Goal: Task Accomplishment & Management: Use online tool/utility

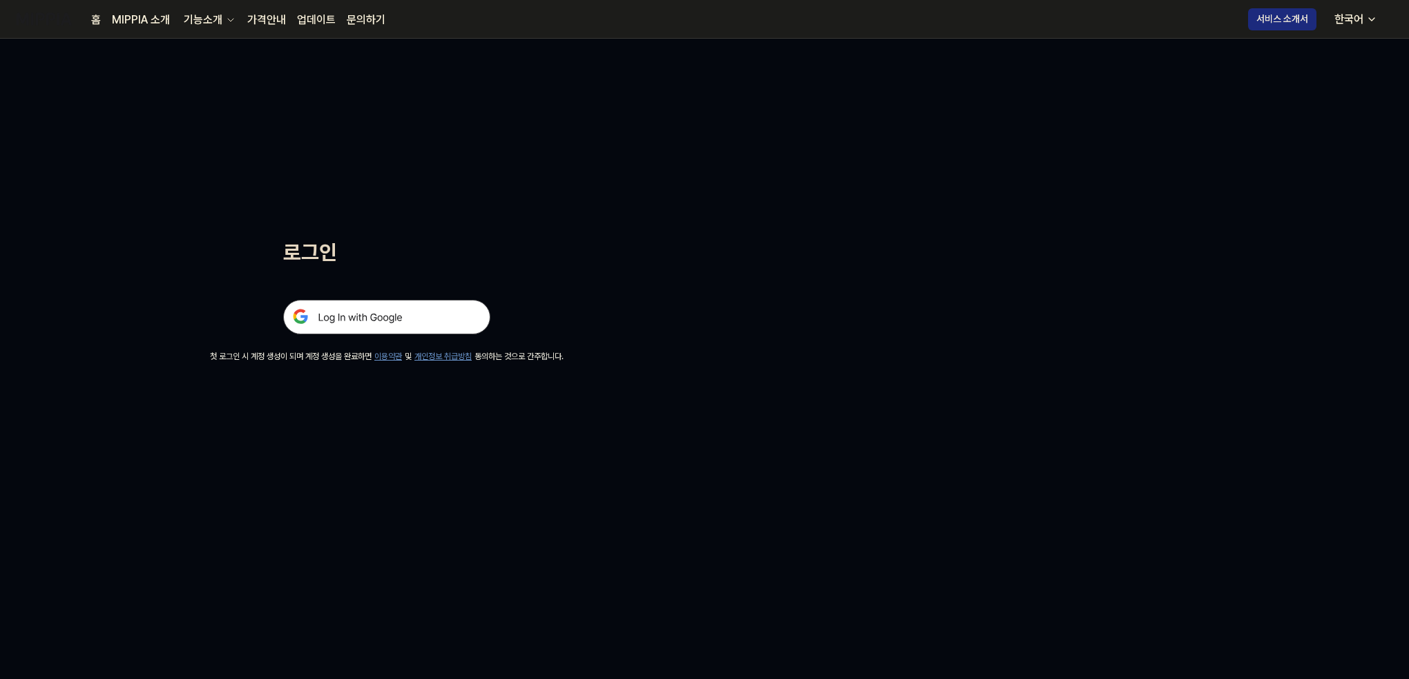
click at [468, 328] on img at bounding box center [386, 317] width 207 height 35
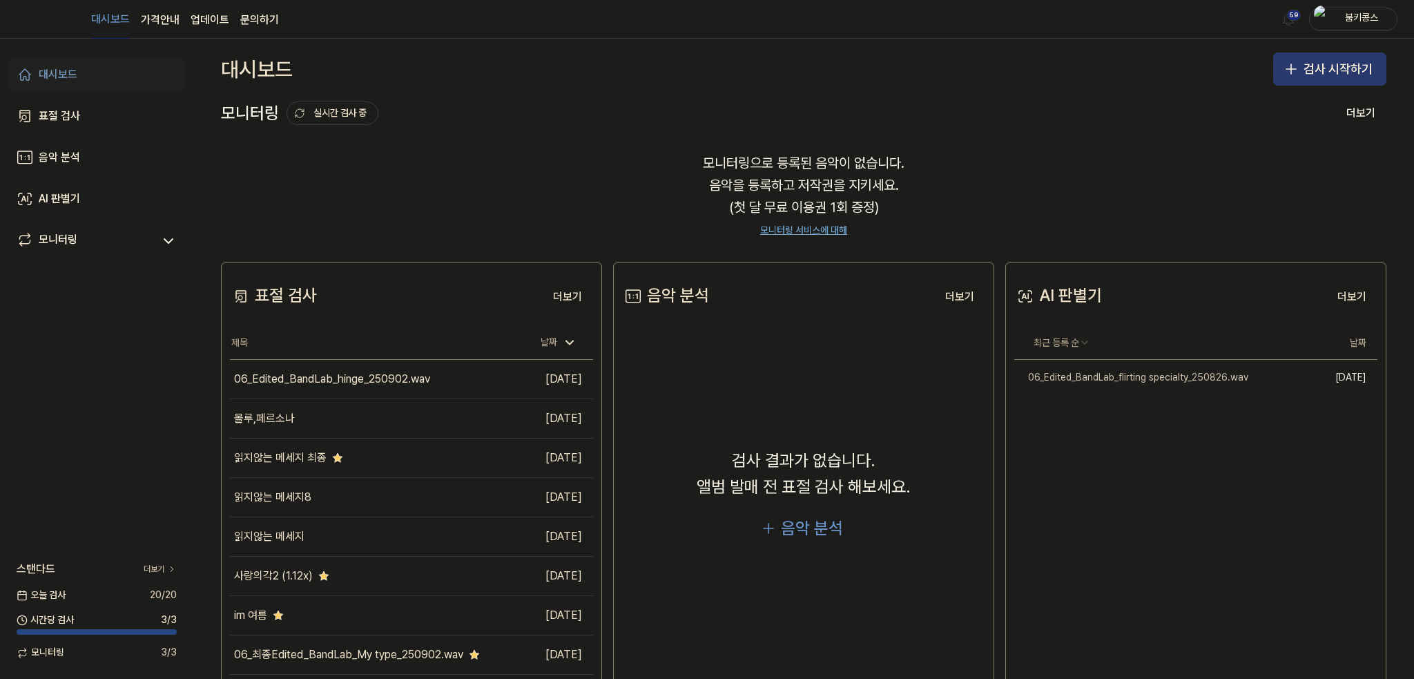
click at [1318, 65] on button "검사 시작하기" at bounding box center [1330, 68] width 113 height 33
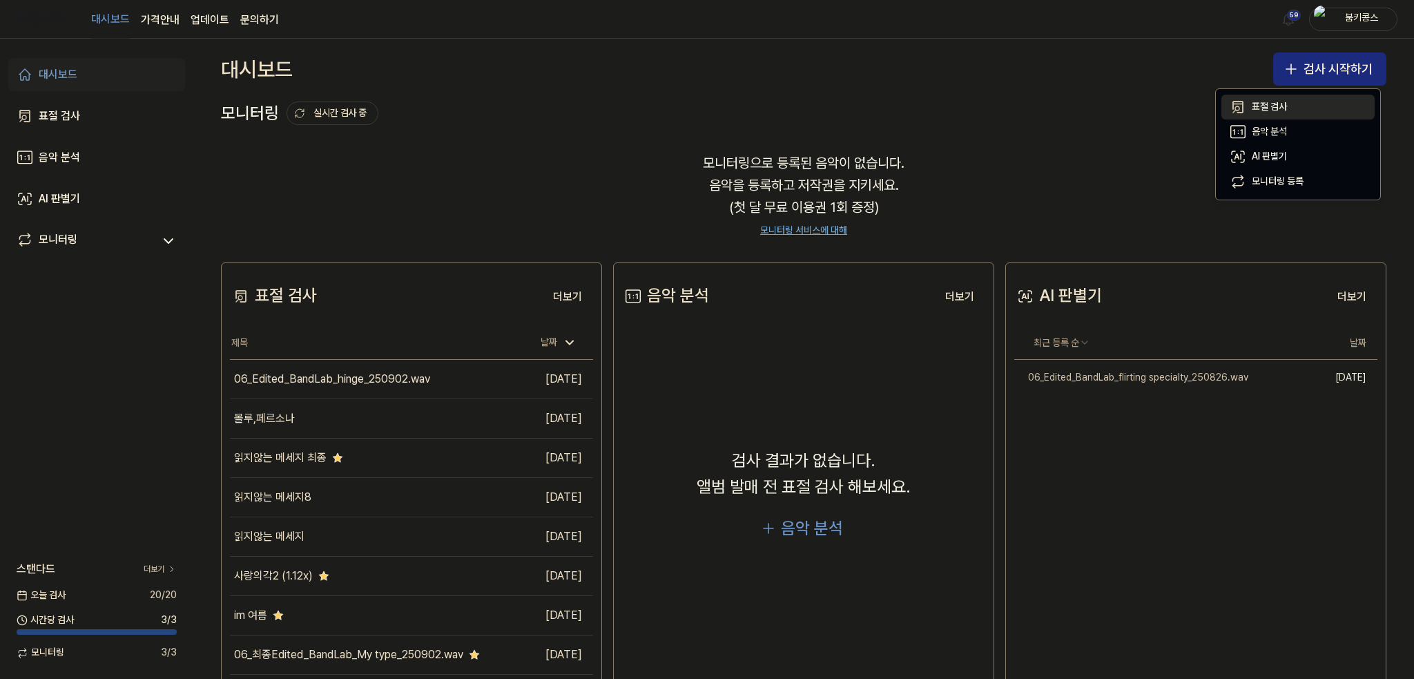
click at [1268, 102] on div "표절 검사" at bounding box center [1269, 107] width 35 height 14
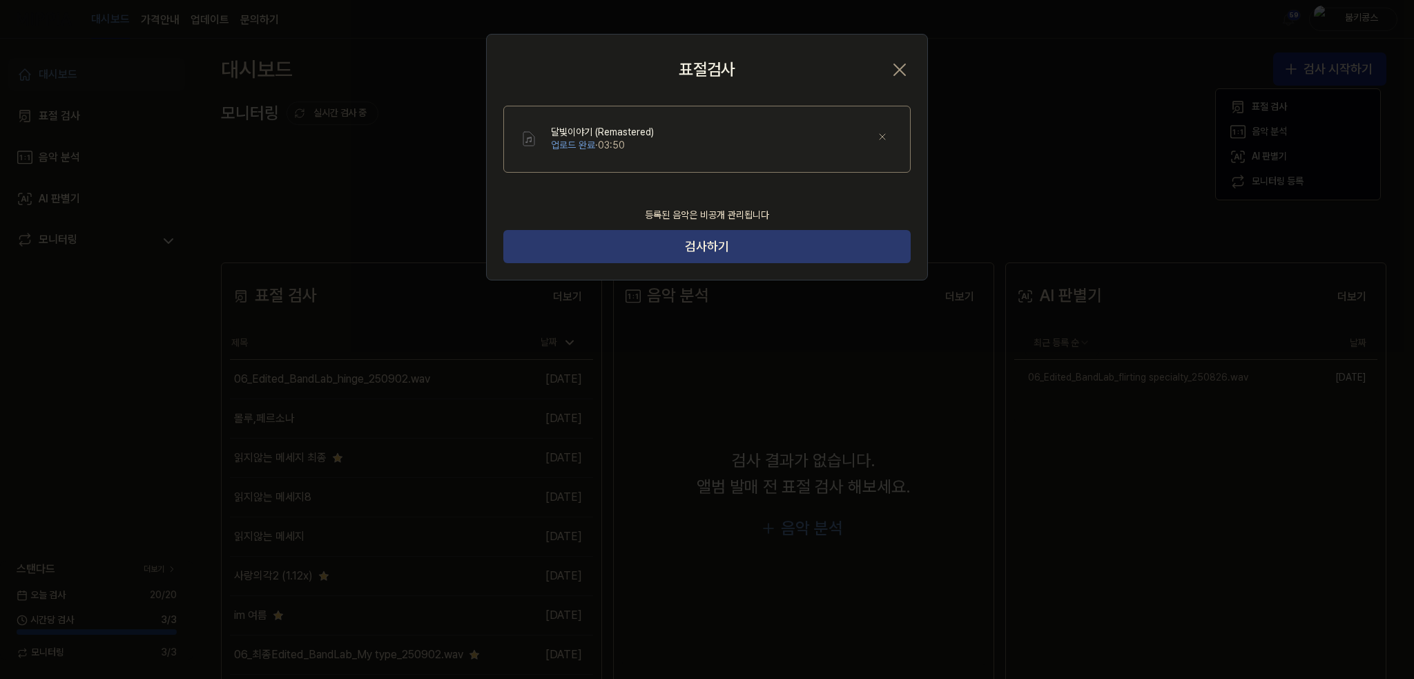
click at [727, 240] on button "검사하기" at bounding box center [706, 246] width 407 height 33
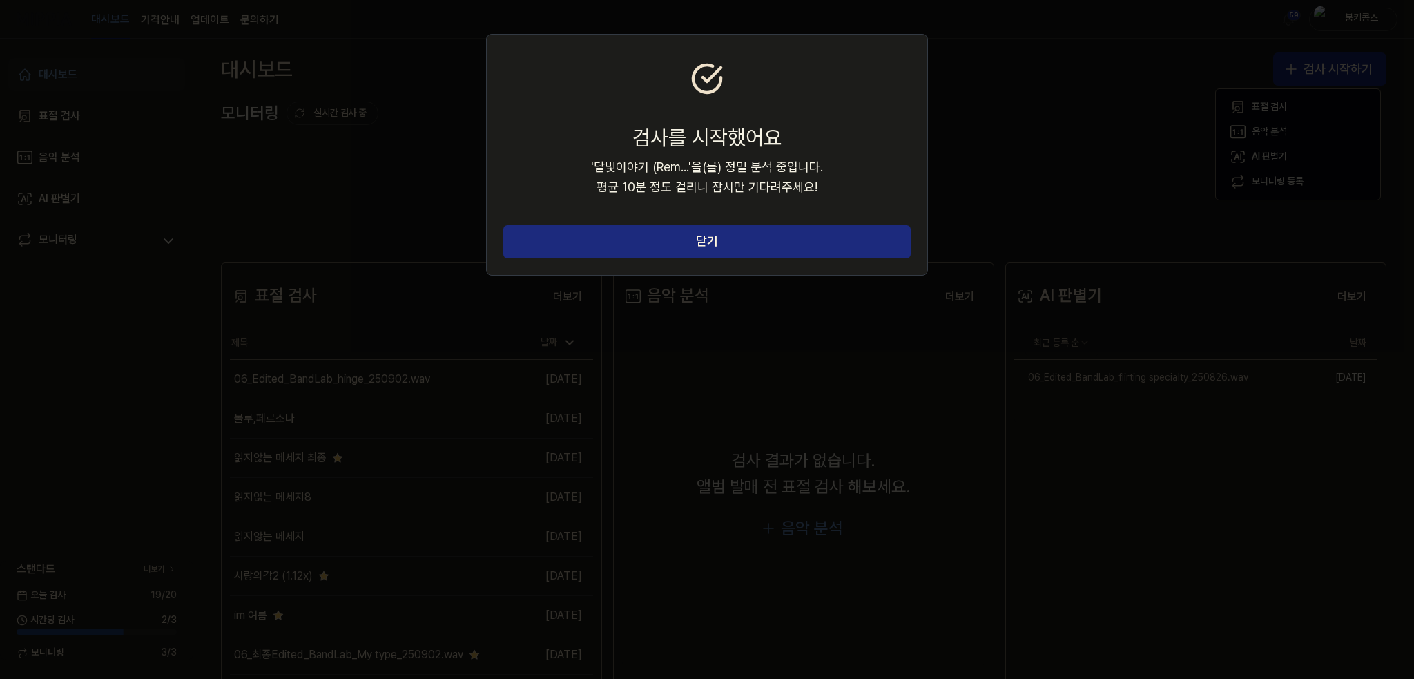
click at [727, 240] on button "닫기" at bounding box center [706, 241] width 407 height 33
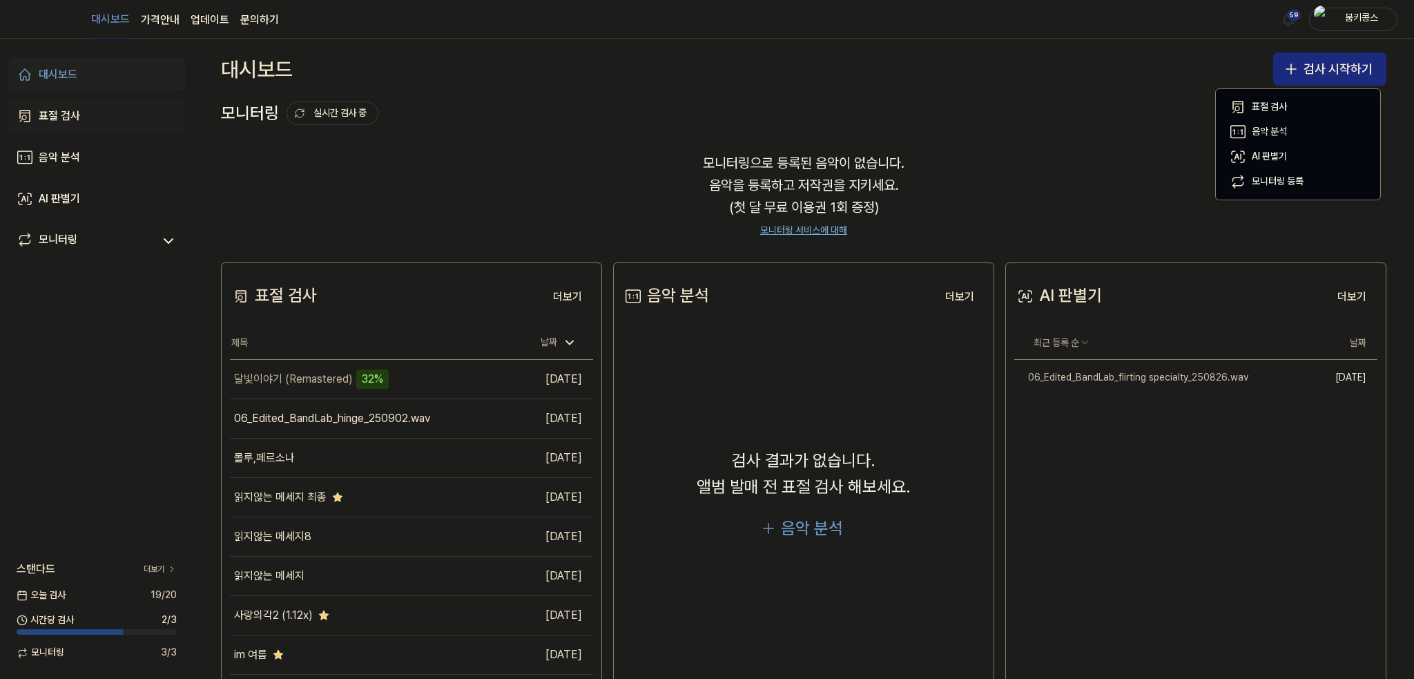
click at [55, 125] on link "표절 검사" at bounding box center [96, 115] width 177 height 33
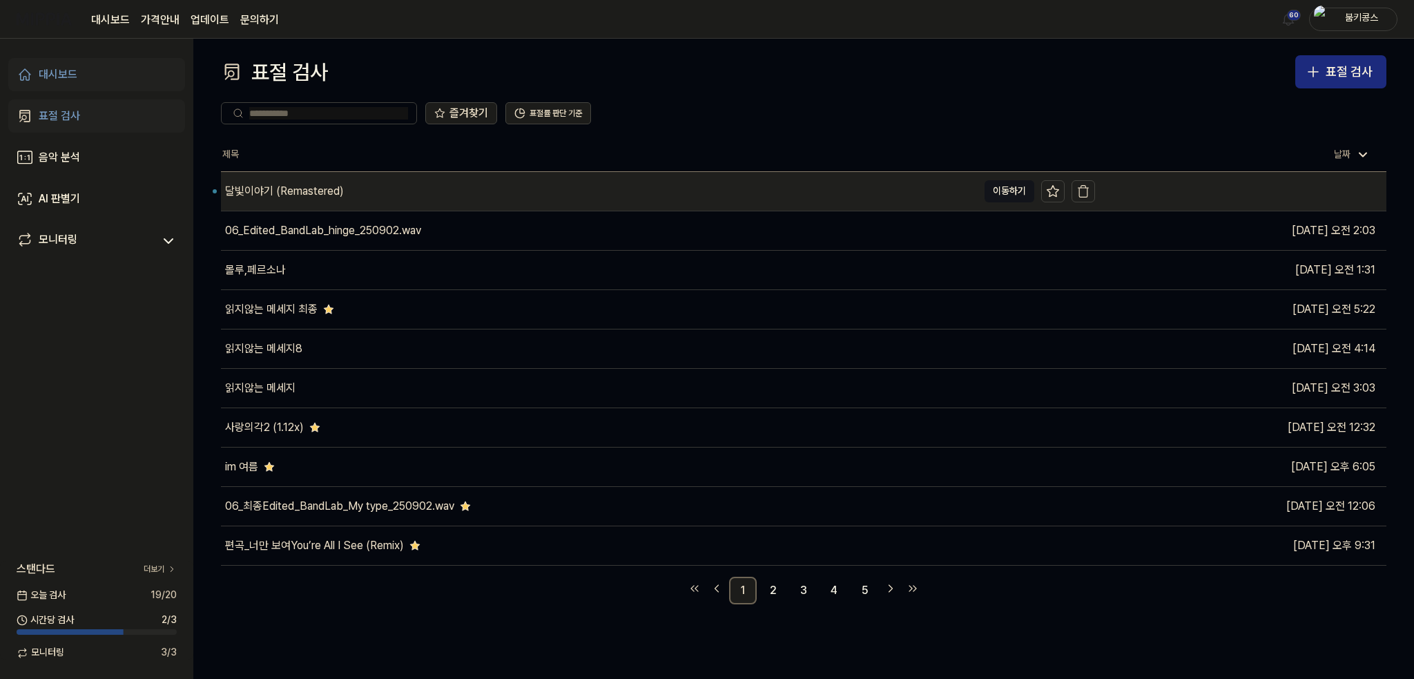
click at [337, 196] on div "달빛이야기 (Remastered)" at bounding box center [284, 191] width 119 height 17
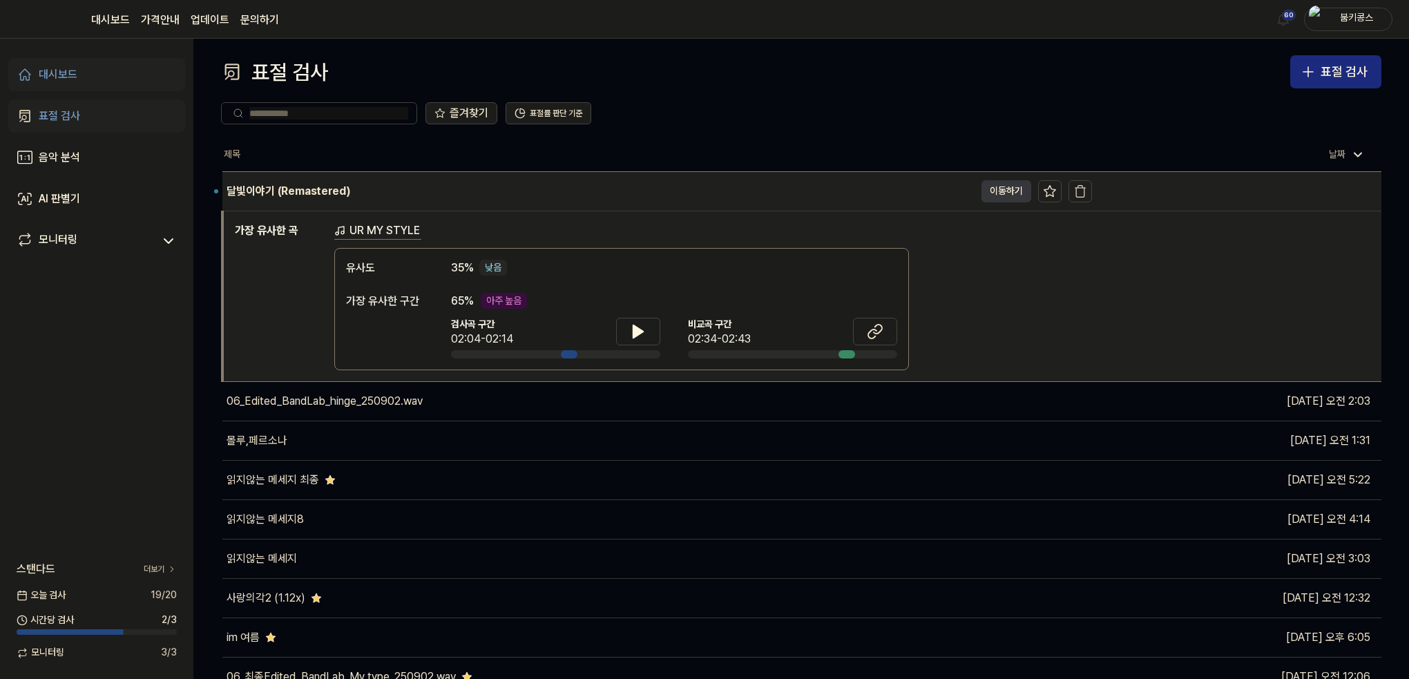
click at [1011, 191] on button "이동하기" at bounding box center [1006, 191] width 50 height 22
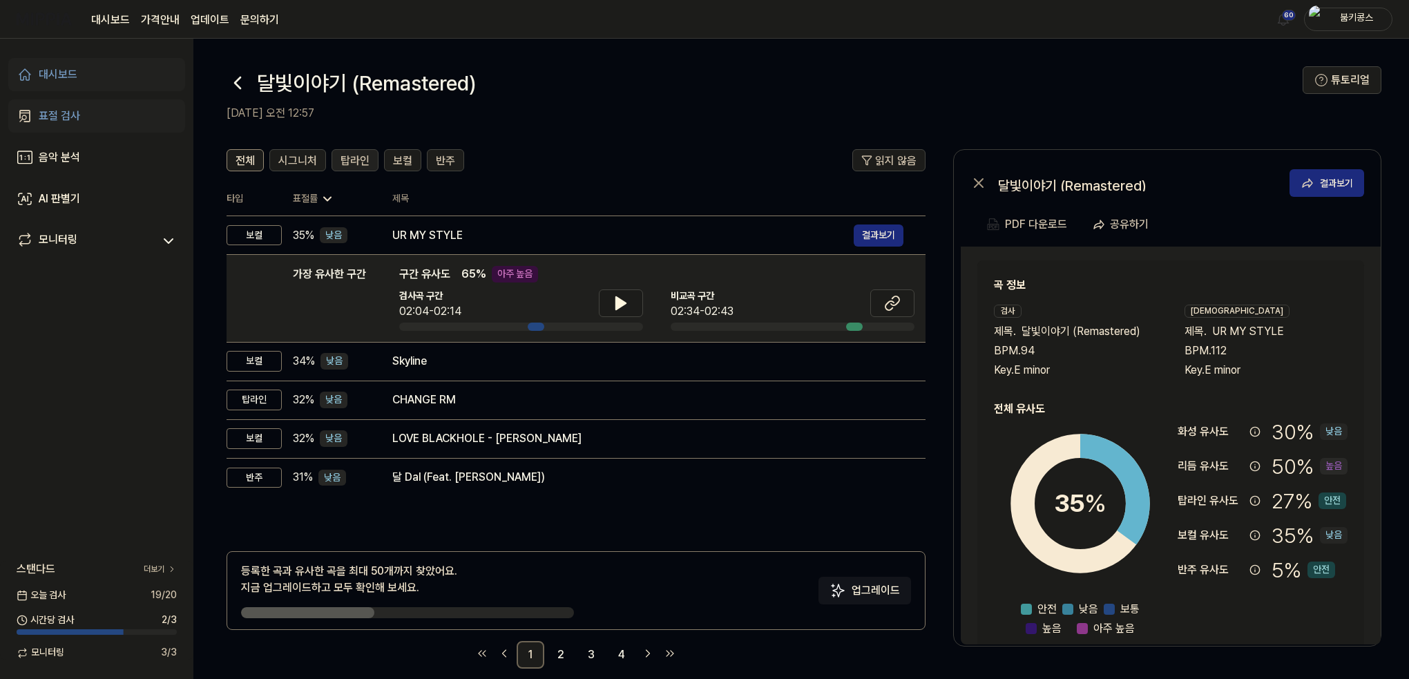
click at [343, 165] on span "탑라인" at bounding box center [354, 161] width 29 height 17
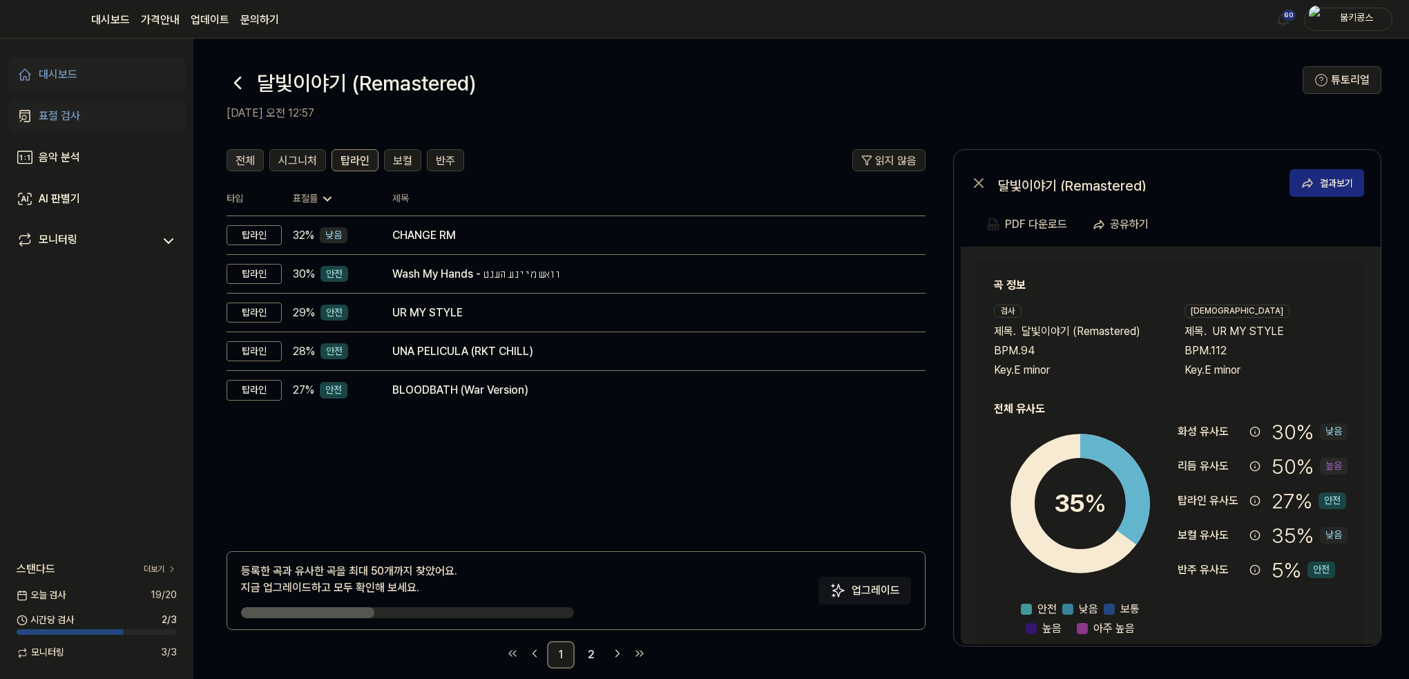
click at [251, 156] on span "전체" at bounding box center [245, 161] width 19 height 17
